Goal: Find specific fact

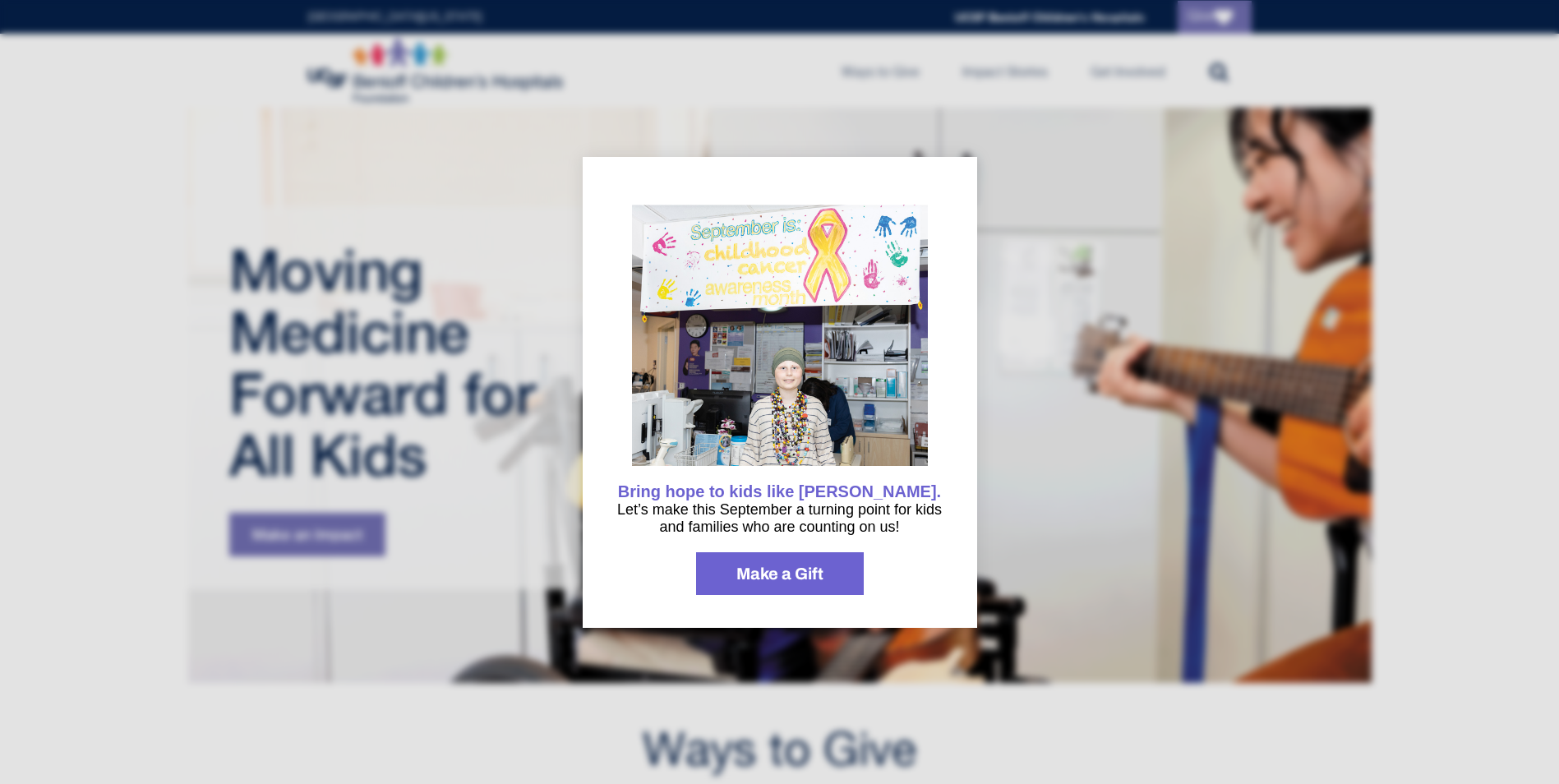
click at [1018, 231] on div at bounding box center [780, 392] width 1559 height 784
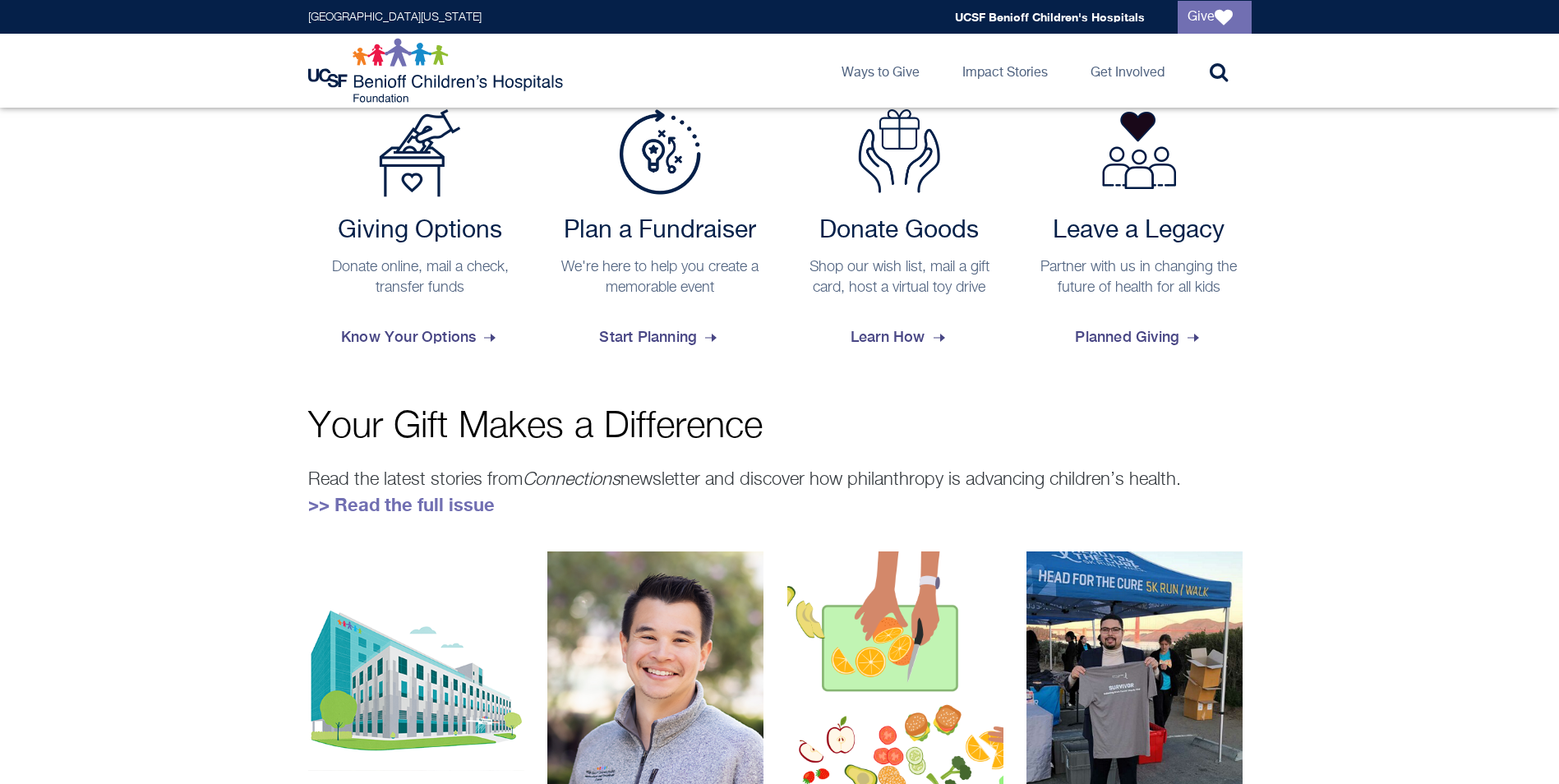
scroll to position [691, 0]
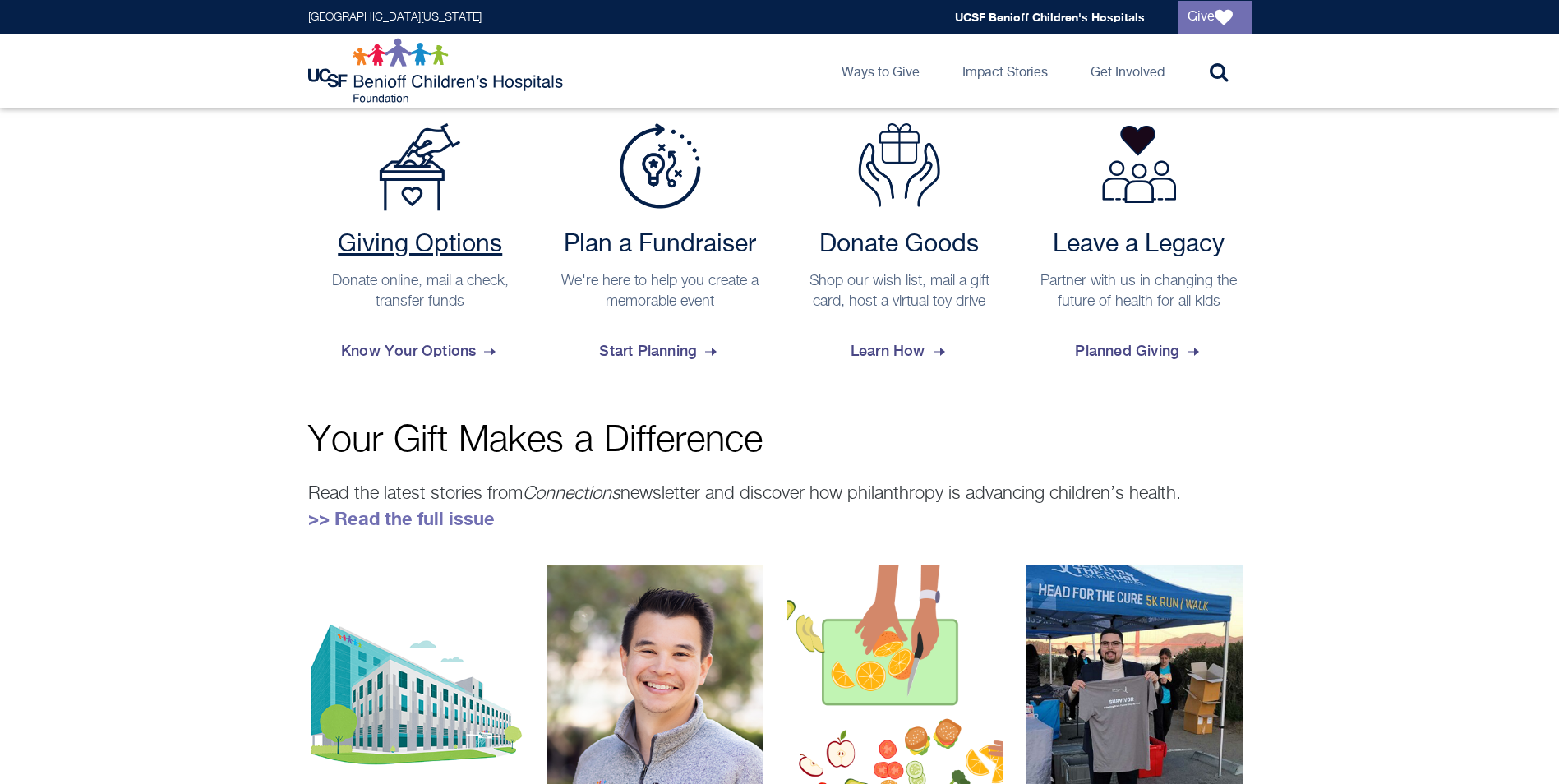
click at [382, 350] on span "Know Your Options" at bounding box center [419, 351] width 158 height 44
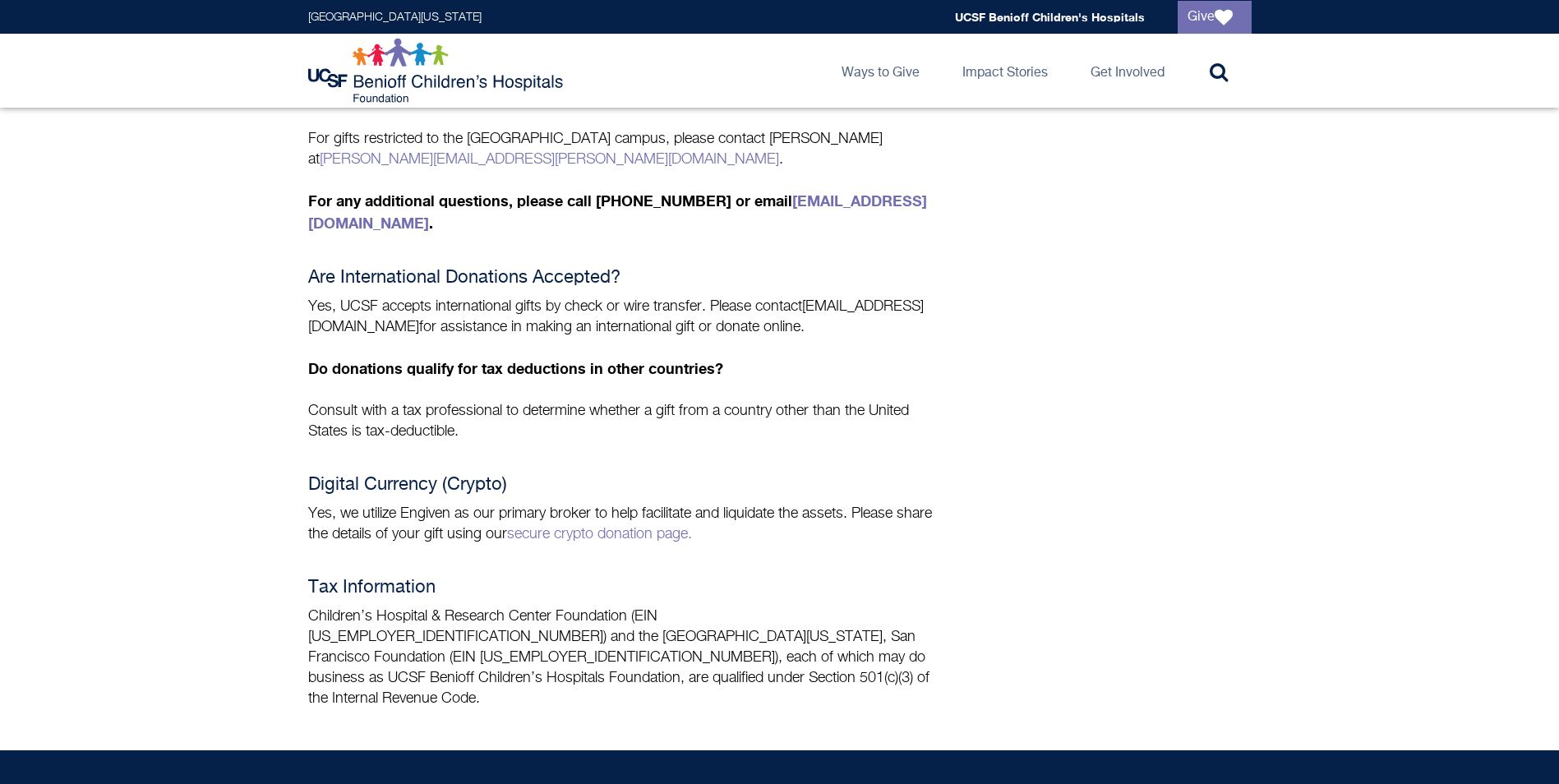
scroll to position [1150, 0]
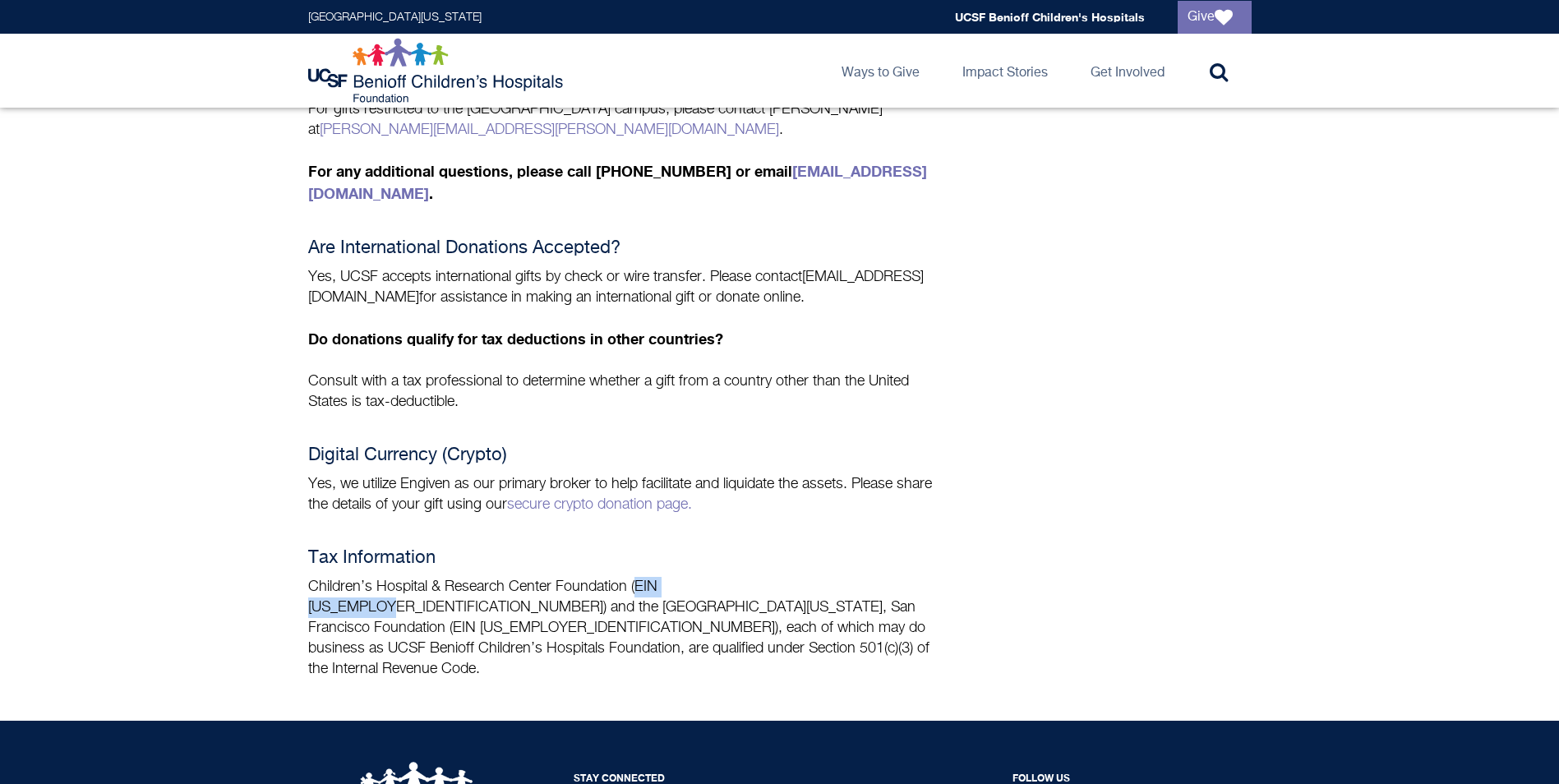
drag, startPoint x: 636, startPoint y: 535, endPoint x: 739, endPoint y: 524, distance: 103.6
click at [739, 577] on p "Children’s Hospital & Research Center Foundation (EIN [US_EMPLOYER_IDENTIFICATI…" at bounding box center [625, 628] width 633 height 103
copy p "EIN [US_EMPLOYER_IDENTIFICATION_NUMBER]"
